Goal: Information Seeking & Learning: Check status

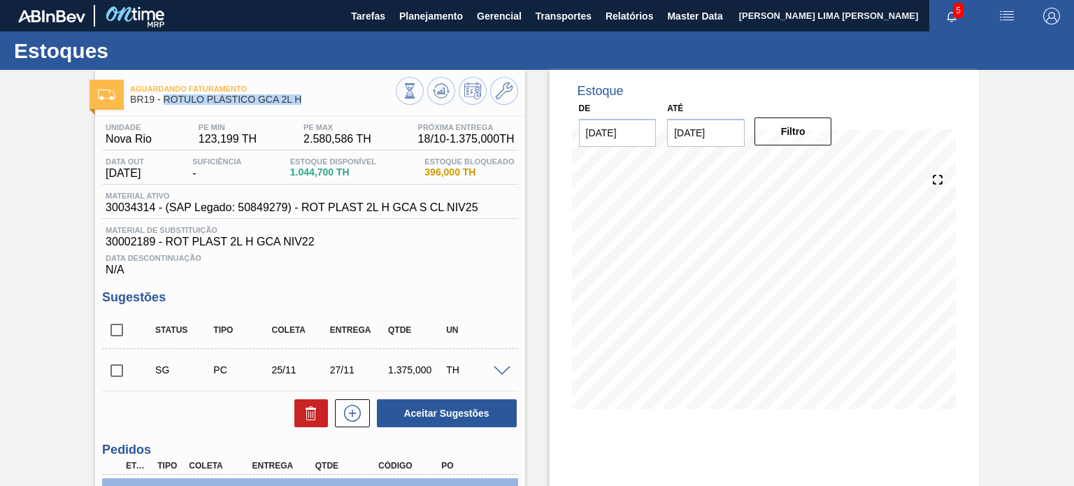
drag, startPoint x: 299, startPoint y: 100, endPoint x: 163, endPoint y: 99, distance: 135.6
click at [163, 99] on span "BR19 - RÓTULO PLÁSTICO GCA 2L H" at bounding box center [262, 99] width 265 height 10
copy span "RÓTULO PLÁSTICO GCA 2L H"
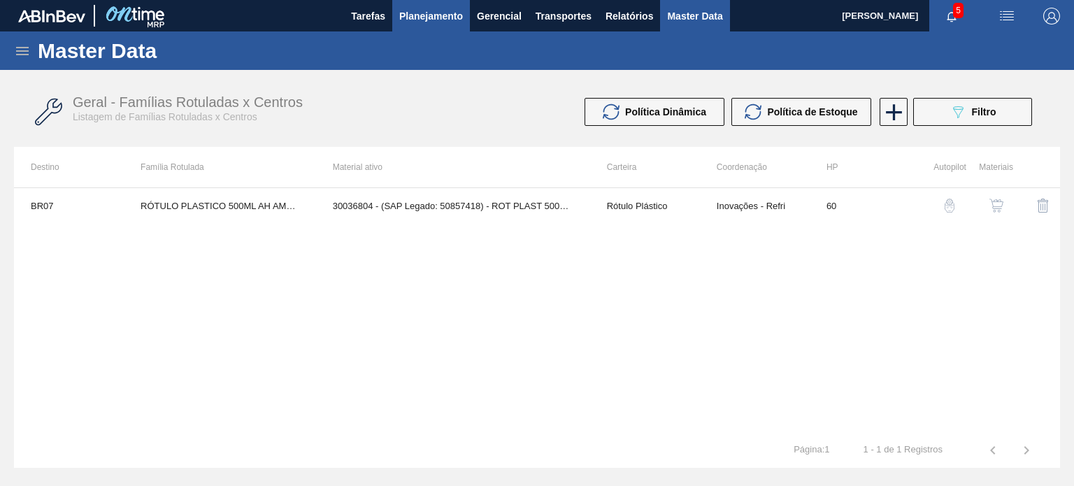
click at [454, 9] on span "Planejamento" at bounding box center [431, 16] width 64 height 17
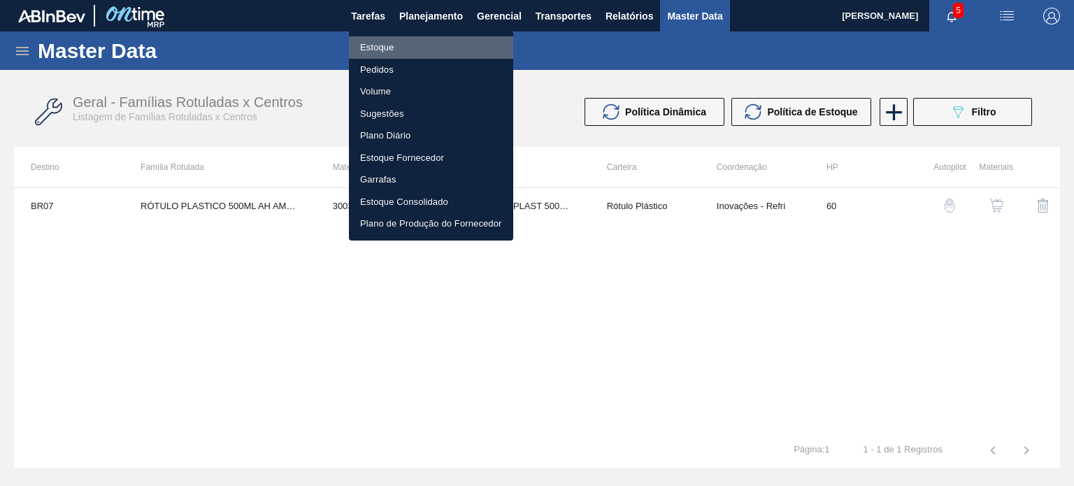
click at [414, 50] on li "Estoque" at bounding box center [431, 47] width 164 height 22
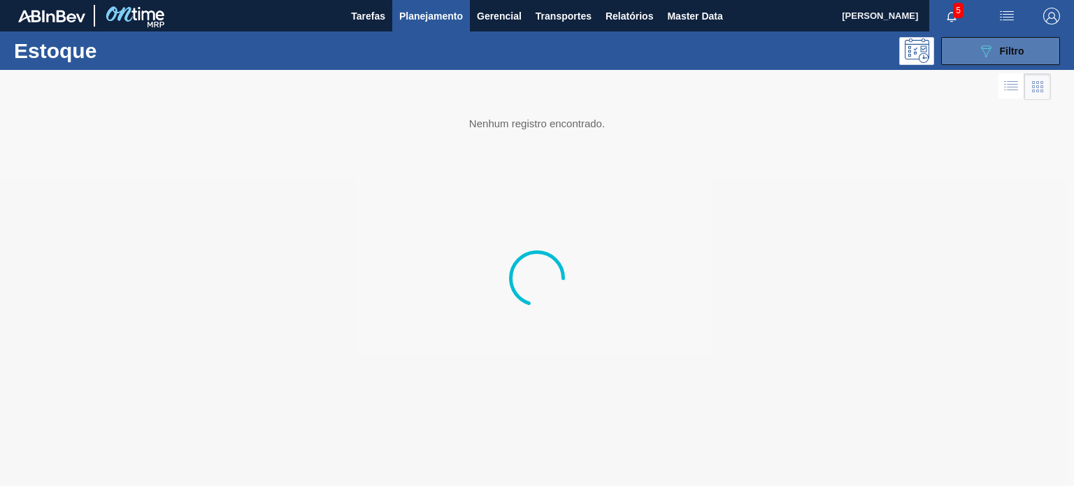
click at [986, 50] on icon "089F7B8B-B2A5-4AFE-B5C0-19BA573D28AC" at bounding box center [985, 51] width 17 height 17
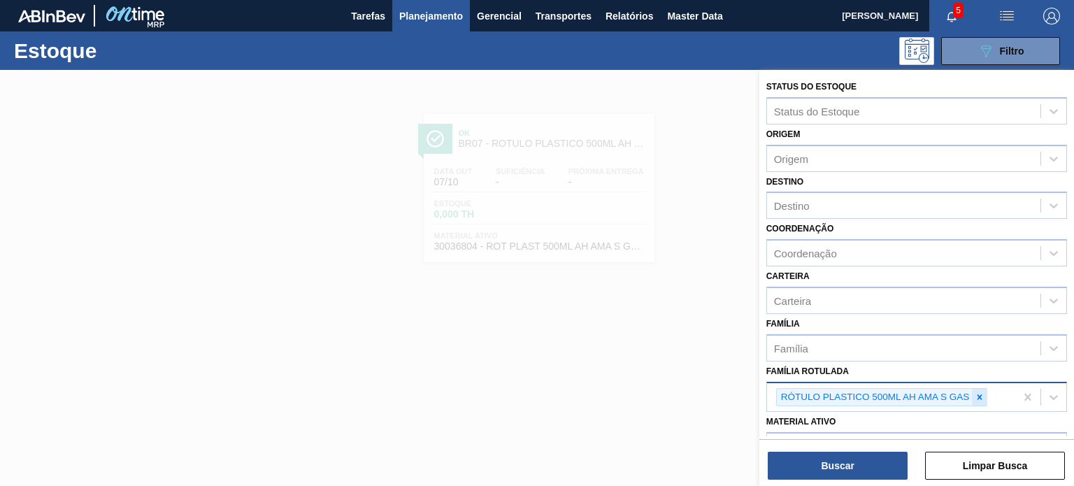
click at [979, 396] on icon at bounding box center [980, 397] width 10 height 10
paste Rotulada "RÓTULO PLÁSTICO GCA 2L H"
type Rotulada "RÓTULO PLÁSTICO GCA 2L H"
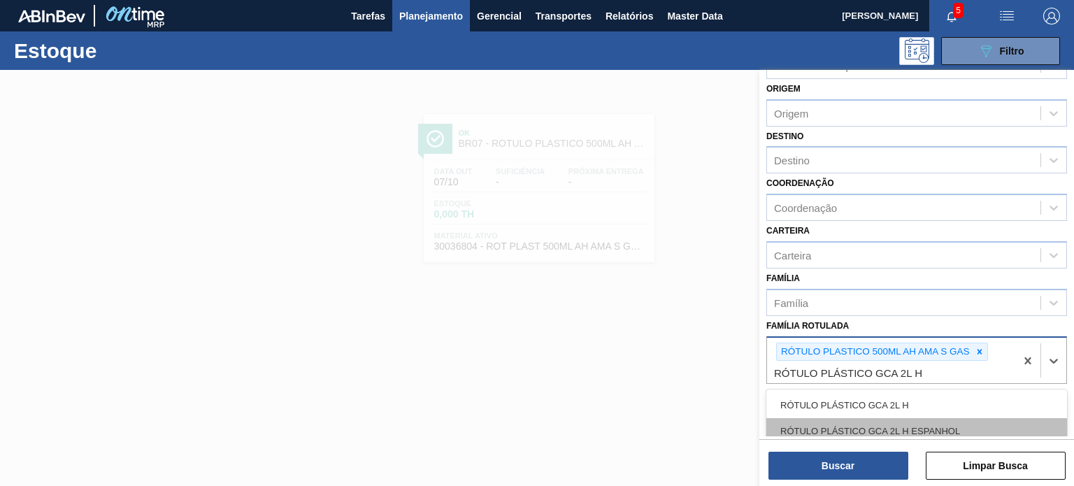
scroll to position [70, 0]
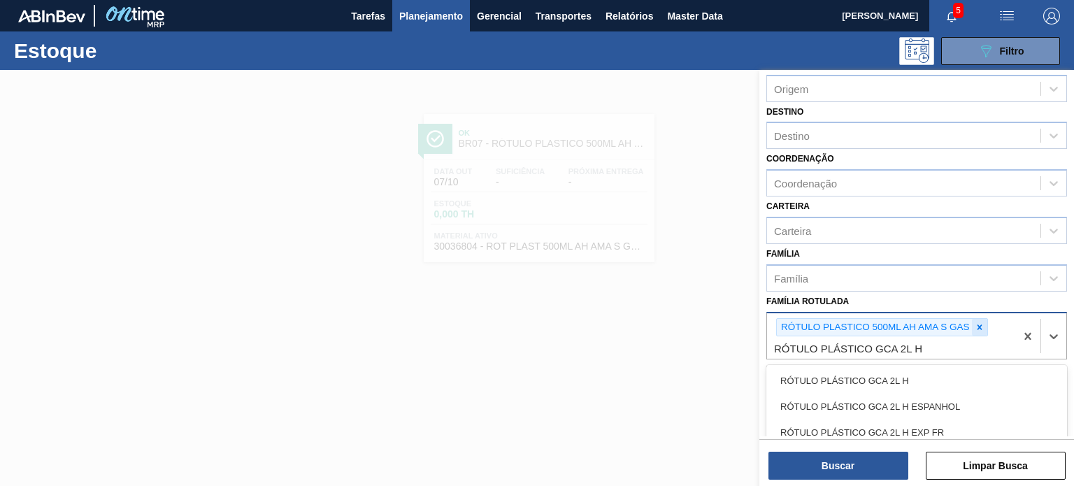
click at [979, 325] on icon at bounding box center [980, 327] width 10 height 10
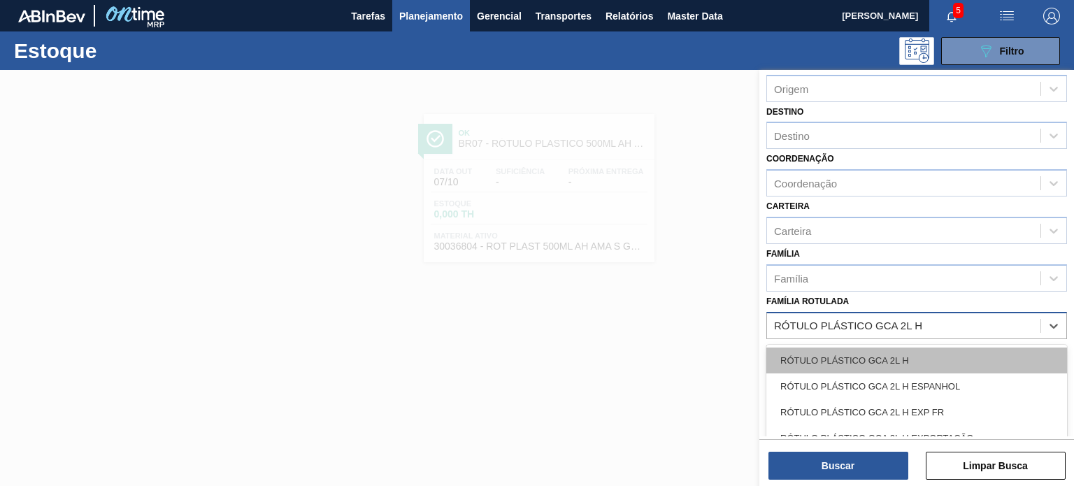
click at [890, 360] on div "RÓTULO PLÁSTICO GCA 2L H" at bounding box center [916, 360] width 301 height 26
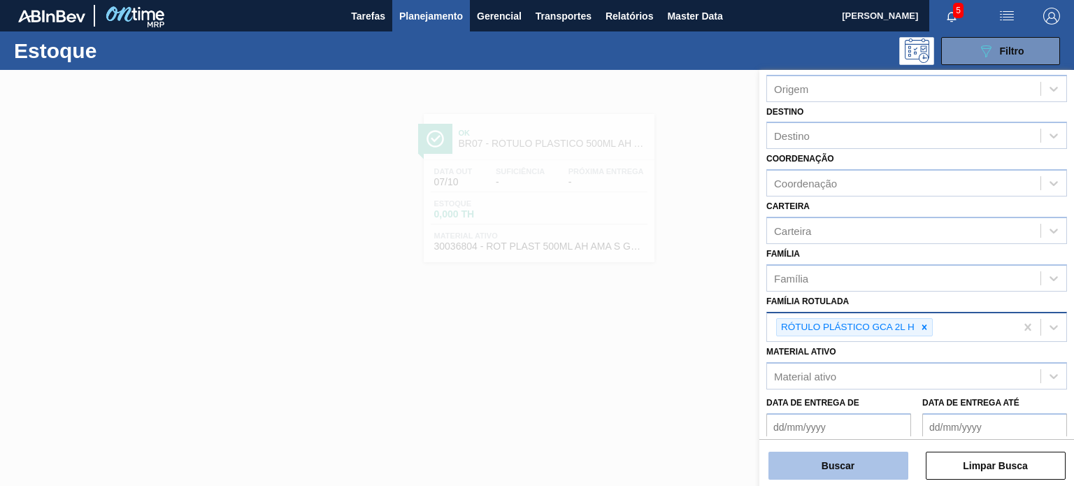
click at [876, 472] on button "Buscar" at bounding box center [838, 466] width 140 height 28
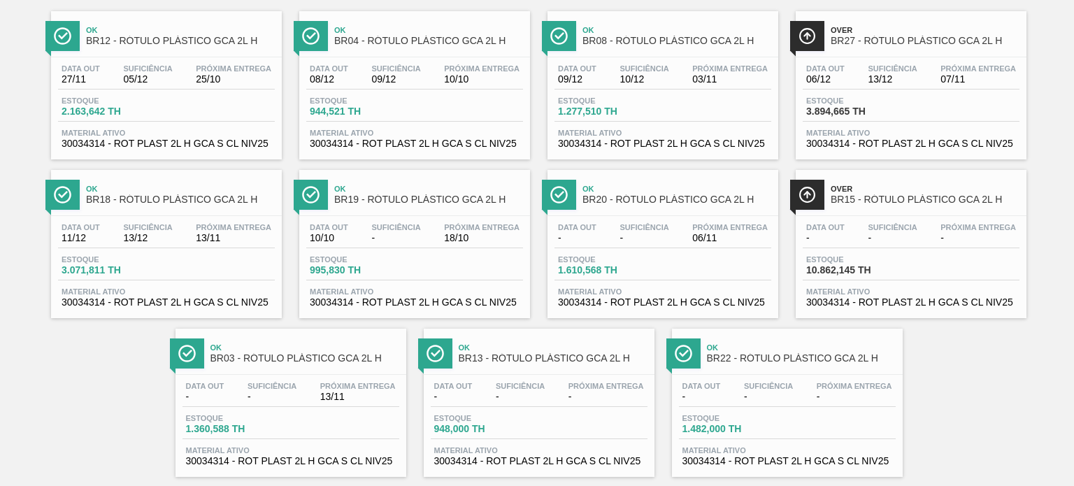
scroll to position [127, 0]
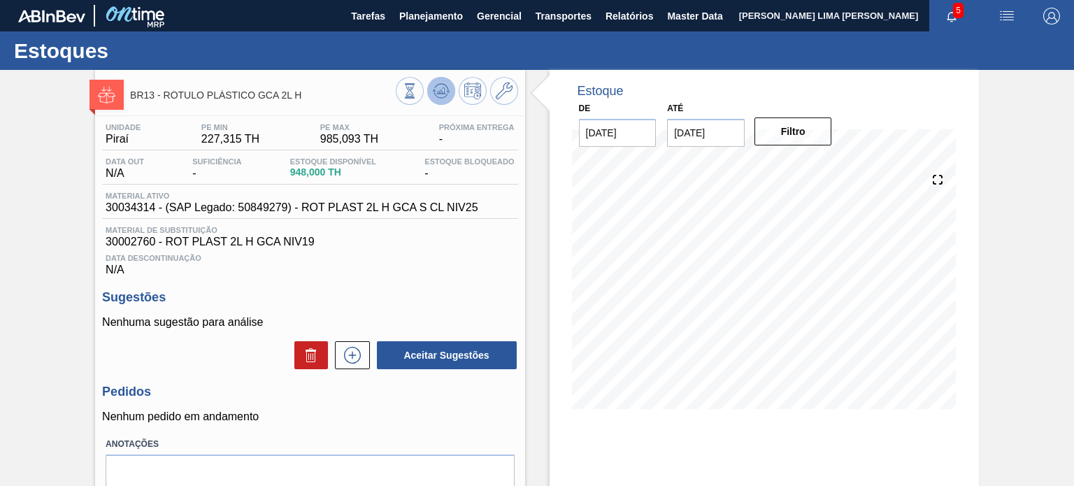
click at [445, 86] on icon at bounding box center [441, 88] width 14 height 8
click at [362, 164] on span "Estoque Disponível" at bounding box center [333, 161] width 86 height 8
